Goal: Task Accomplishment & Management: Manage account settings

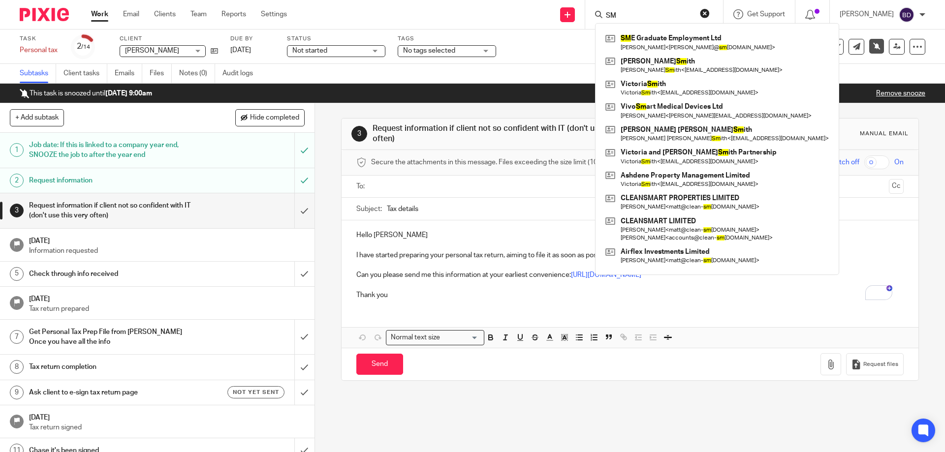
type input "S"
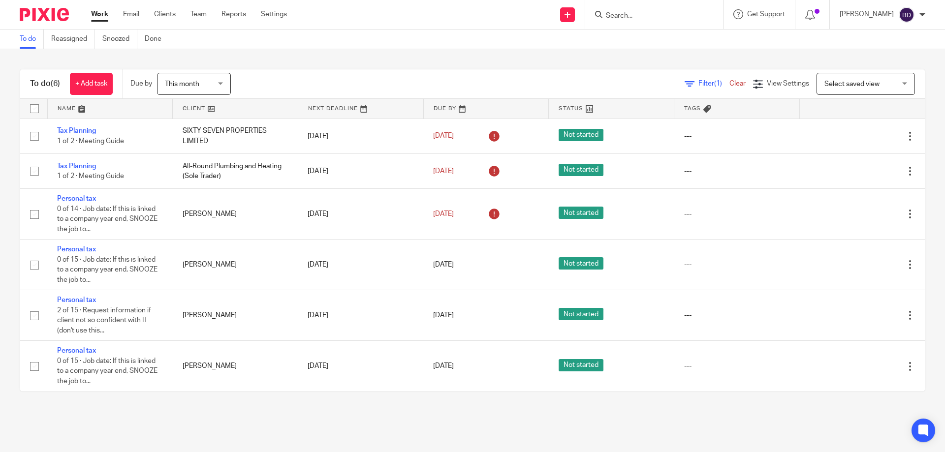
click at [650, 19] on input "Search" at bounding box center [649, 16] width 89 height 9
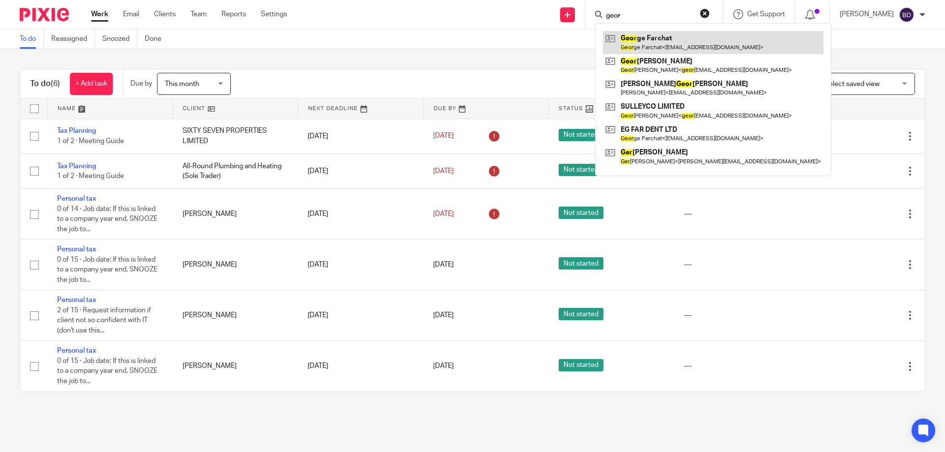
type input "geor"
click at [658, 42] on link at bounding box center [713, 42] width 220 height 23
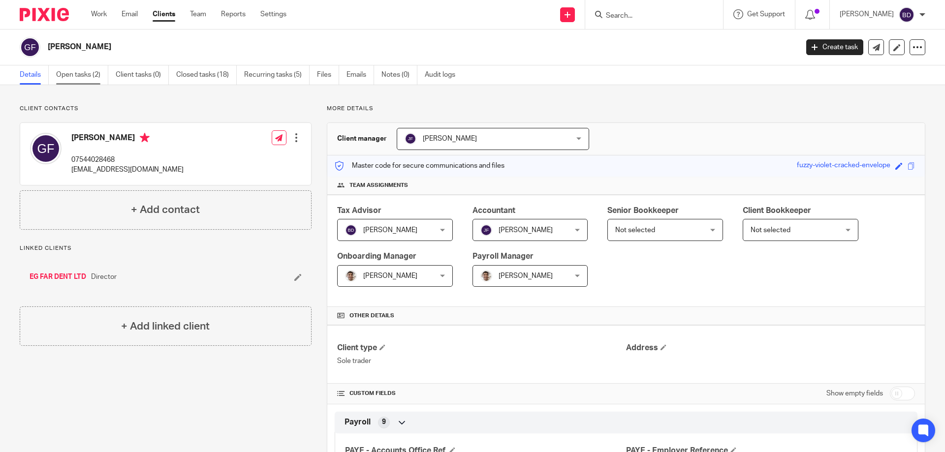
click at [82, 76] on link "Open tasks (2)" at bounding box center [82, 74] width 52 height 19
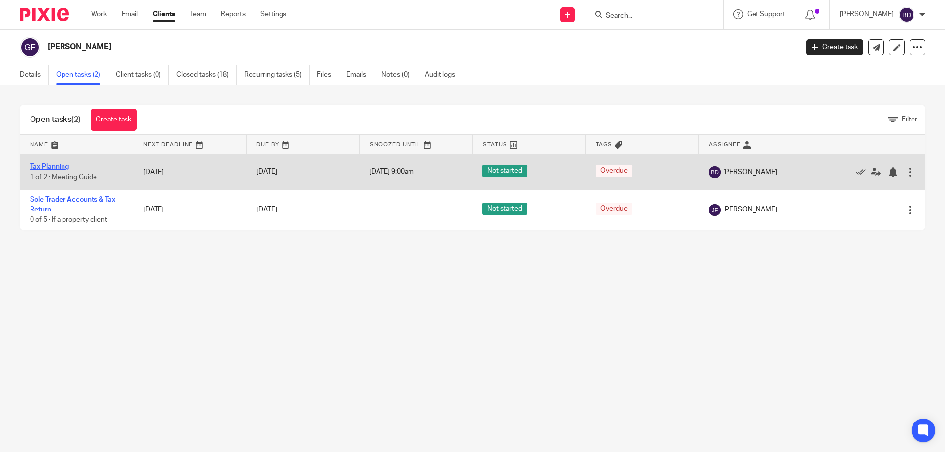
click at [60, 165] on link "Tax Planning" at bounding box center [49, 166] width 39 height 7
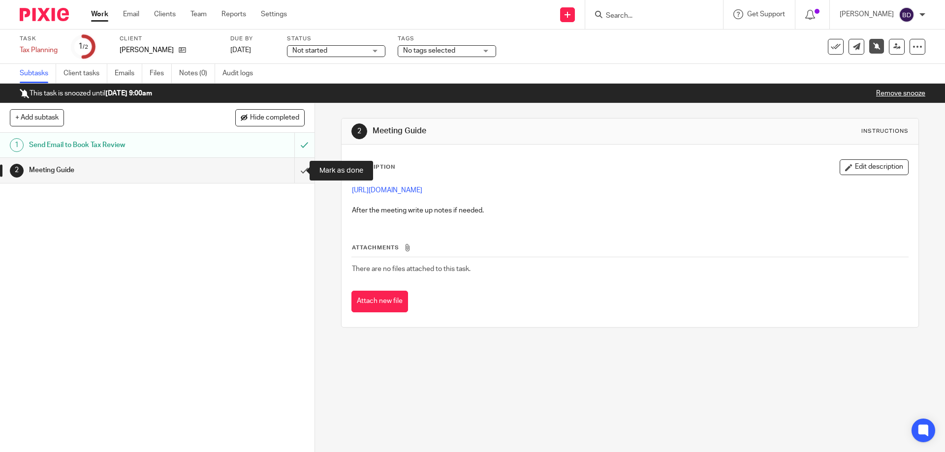
drag, startPoint x: 290, startPoint y: 165, endPoint x: 280, endPoint y: 157, distance: 12.9
click at [290, 165] on input "submit" at bounding box center [157, 170] width 314 height 25
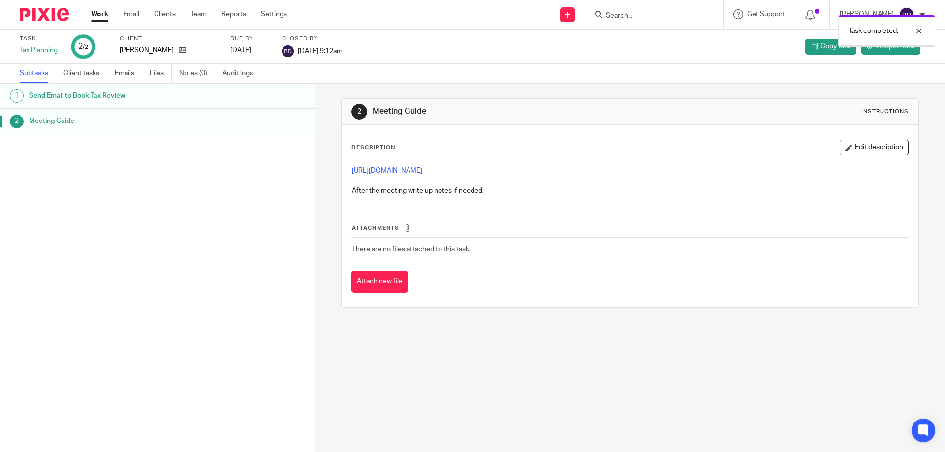
click at [103, 12] on link "Work" at bounding box center [99, 14] width 17 height 10
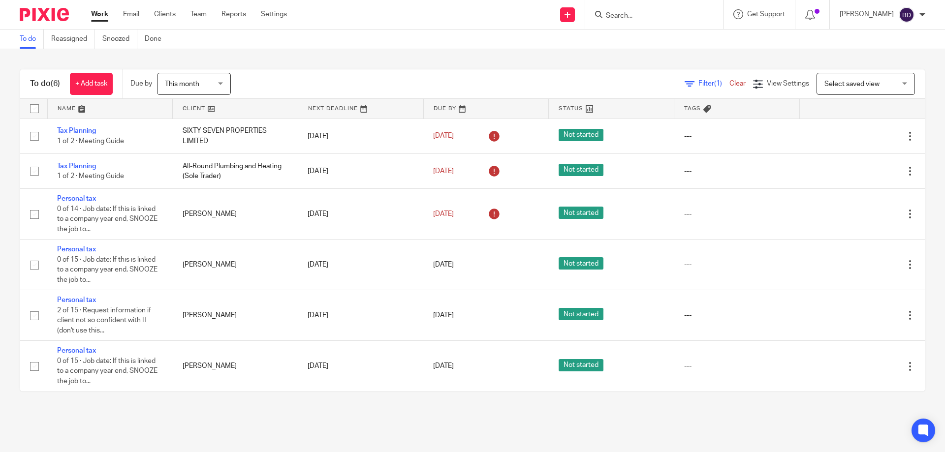
drag, startPoint x: 618, startPoint y: 14, endPoint x: 610, endPoint y: 7, distance: 10.5
click at [616, 12] on input "Search" at bounding box center [649, 16] width 89 height 9
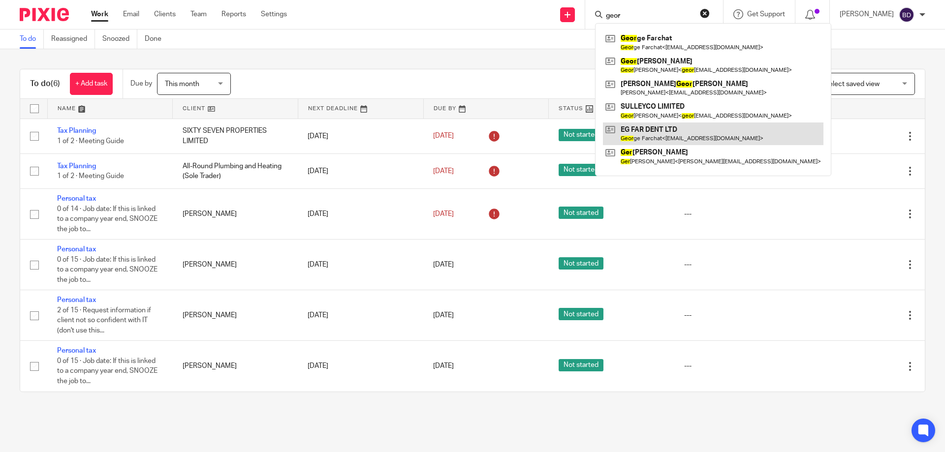
type input "geor"
click at [663, 130] on link at bounding box center [713, 134] width 220 height 23
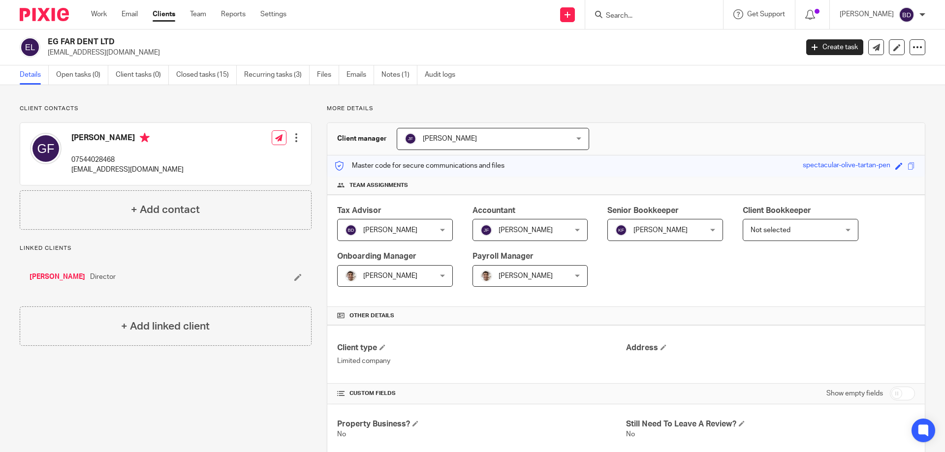
click at [629, 16] on input "Search" at bounding box center [649, 16] width 89 height 9
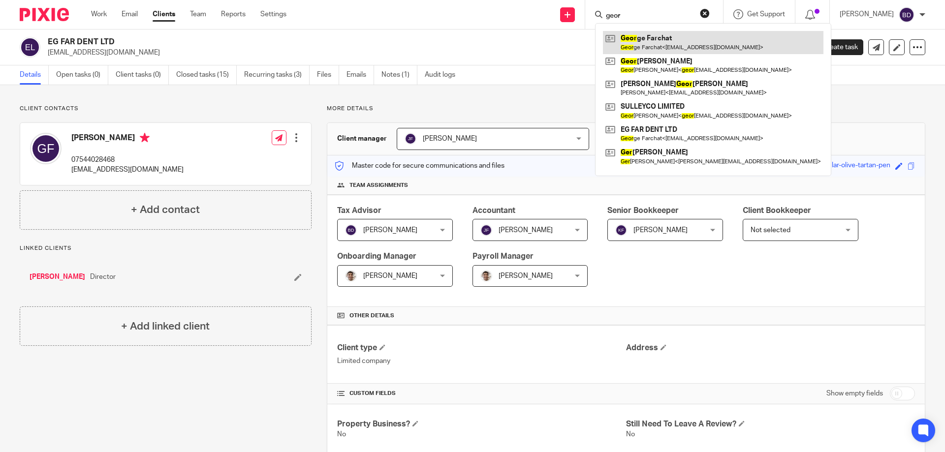
type input "geor"
click at [652, 36] on link at bounding box center [713, 42] width 220 height 23
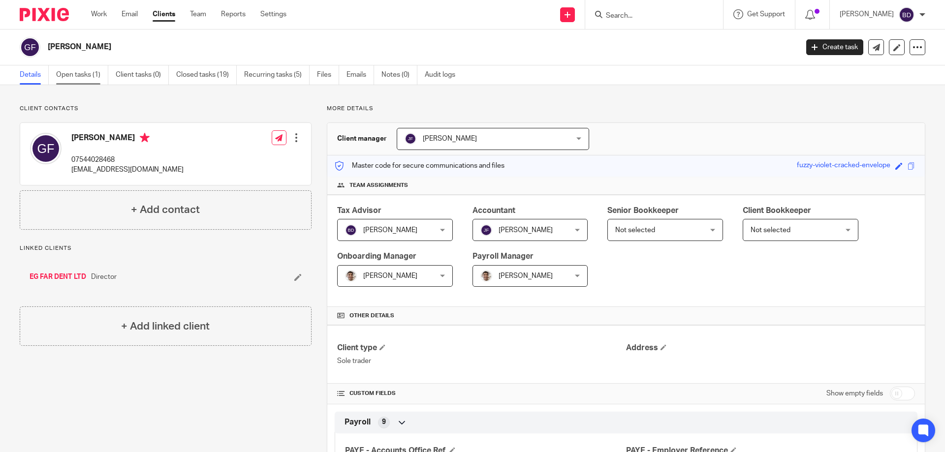
click at [89, 74] on link "Open tasks (1)" at bounding box center [82, 74] width 52 height 19
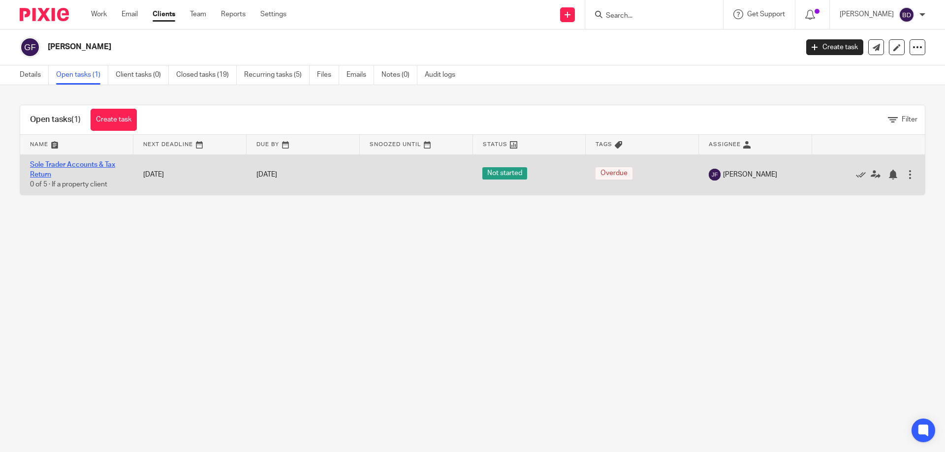
click at [104, 162] on link "Sole Trader Accounts & Tax Return" at bounding box center [72, 169] width 85 height 17
click at [71, 163] on link "Sole Trader Accounts & Tax Return" at bounding box center [72, 169] width 85 height 17
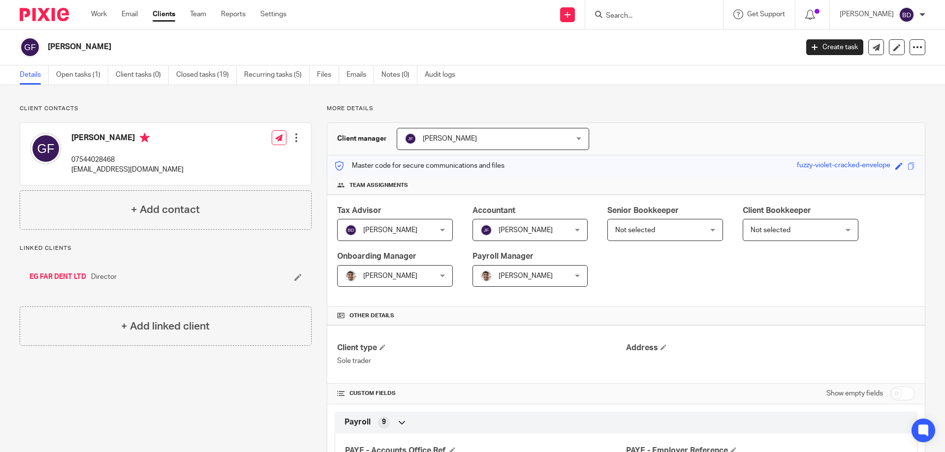
click at [622, 10] on form at bounding box center [657, 14] width 105 height 12
click at [637, 14] on input "Search" at bounding box center [649, 16] width 89 height 9
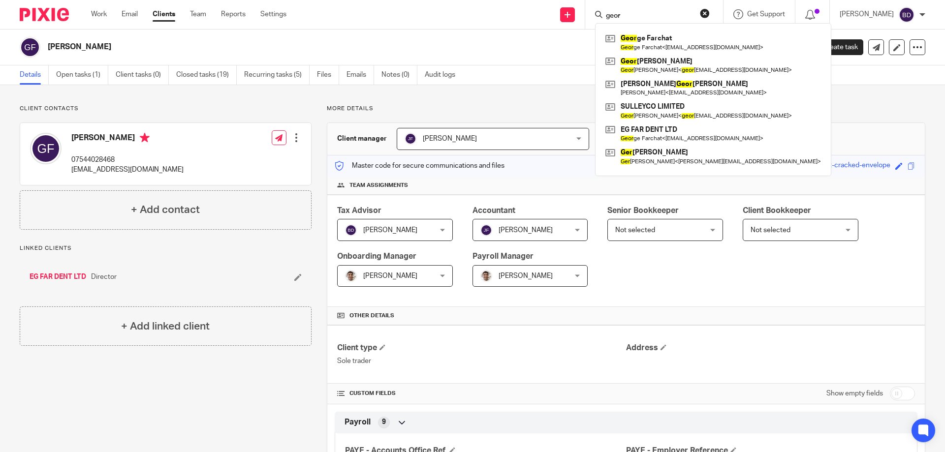
type input "geor"
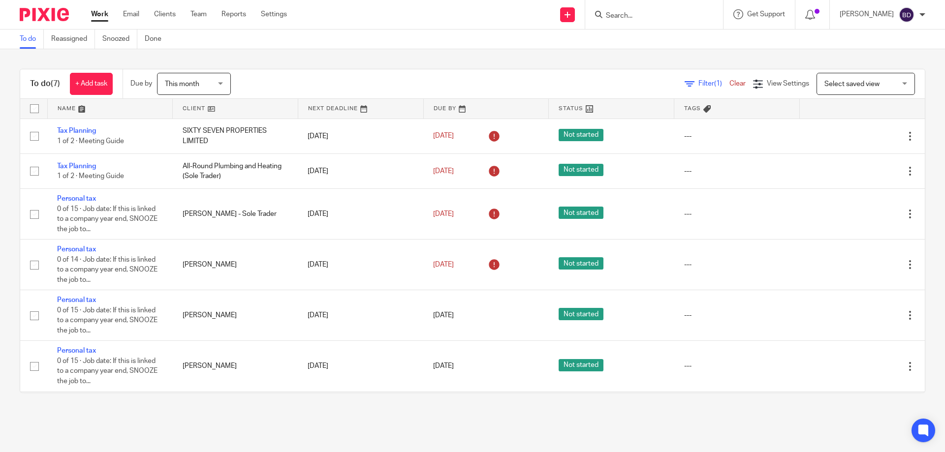
click at [626, 19] on input "Search" at bounding box center [649, 16] width 89 height 9
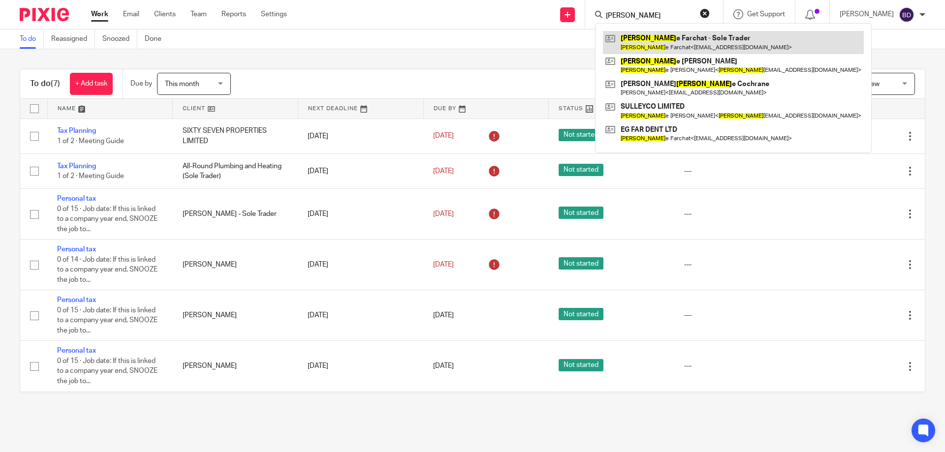
type input "georg"
click at [705, 44] on link at bounding box center [733, 42] width 261 height 23
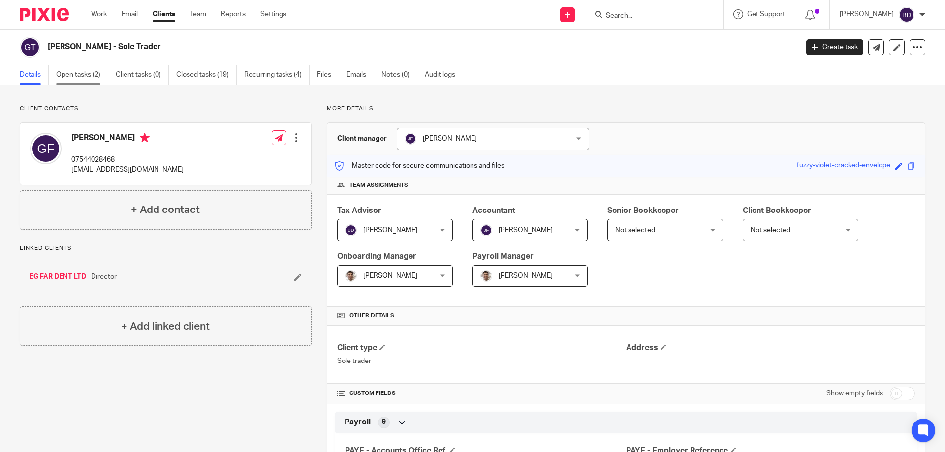
click at [73, 74] on link "Open tasks (2)" at bounding box center [82, 74] width 52 height 19
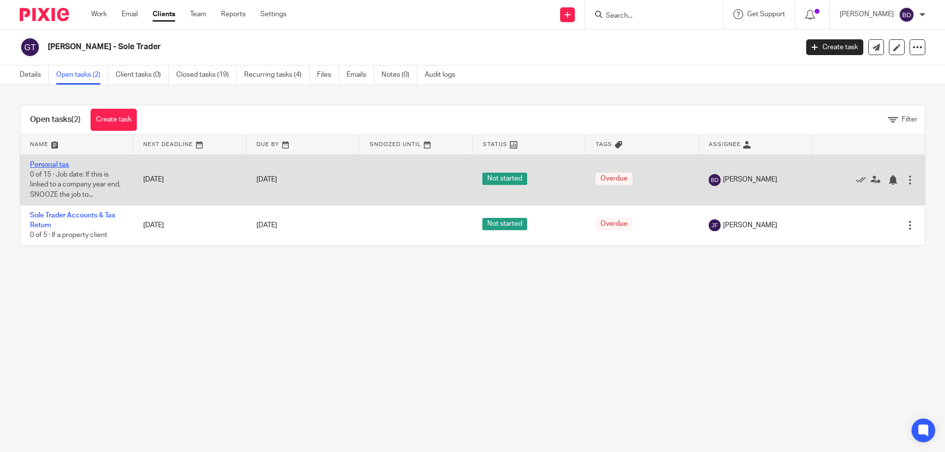
click at [50, 162] on link "Personal tax" at bounding box center [49, 164] width 39 height 7
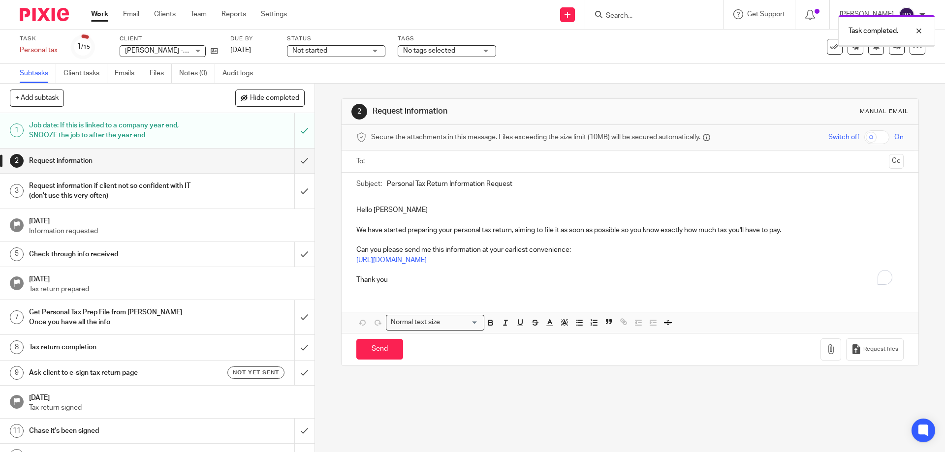
click at [419, 160] on input "text" at bounding box center [629, 161] width 510 height 11
click at [411, 218] on p "To enrich screen reader interactions, please activate Accessibility in Grammarl…" at bounding box center [629, 223] width 547 height 10
click at [407, 206] on div "Hello George We have started preparing your personal tax return, aiming to file…" at bounding box center [630, 245] width 576 height 97
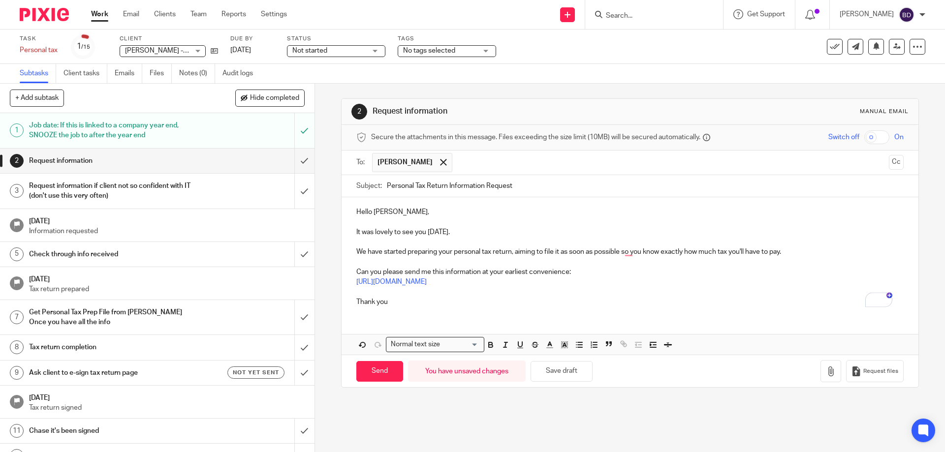
click at [364, 250] on p "We have started preparing your personal tax return, aiming to file it as soon a…" at bounding box center [629, 252] width 547 height 10
click at [613, 251] on p "I have started preparing your personal tax return, aiming to file it as soon as…" at bounding box center [629, 252] width 547 height 10
